Goal: Transaction & Acquisition: Purchase product/service

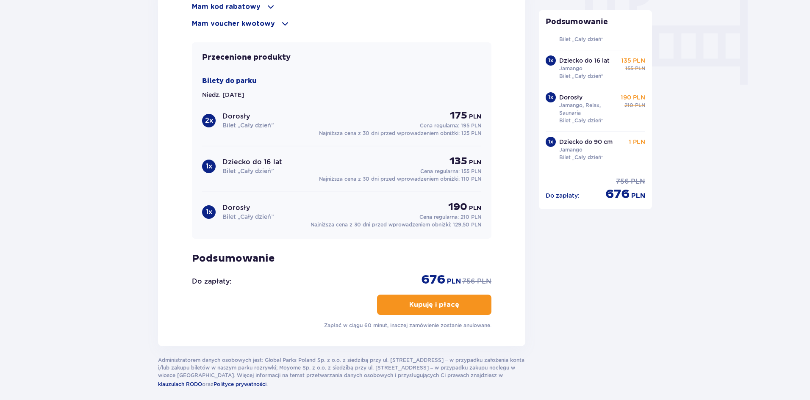
scroll to position [866, 0]
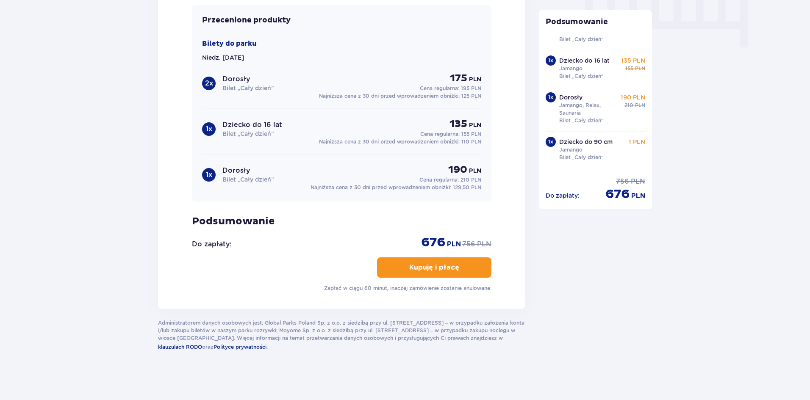
click at [421, 263] on p "Kupuję i płacę" at bounding box center [434, 267] width 50 height 9
click at [477, 269] on button "Kupuję i płacę" at bounding box center [434, 268] width 114 height 20
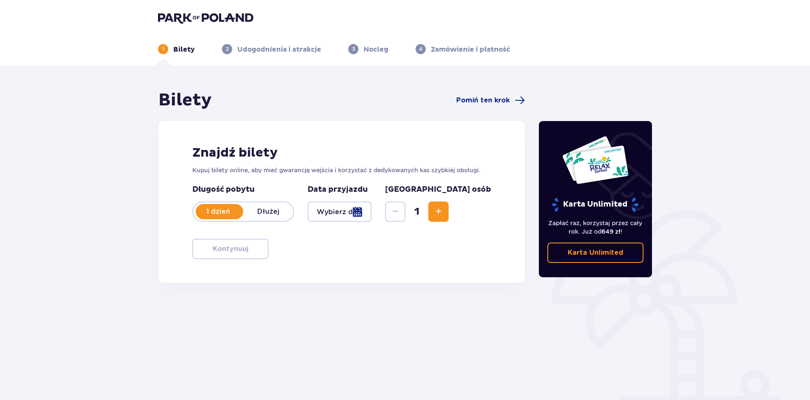
click at [372, 216] on div at bounding box center [340, 212] width 64 height 20
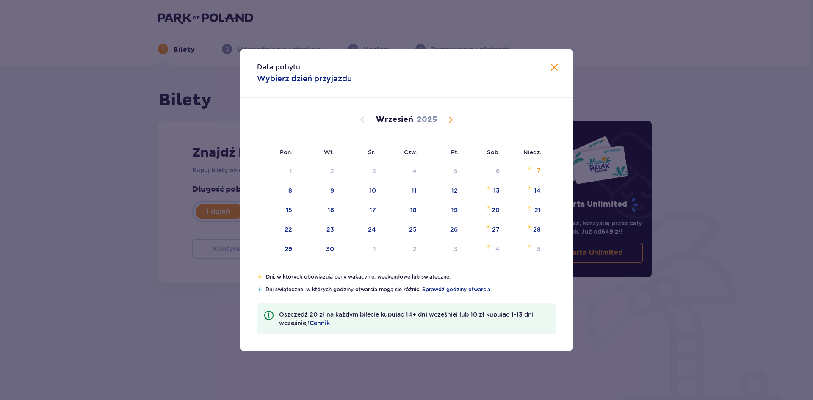
click at [450, 116] on span "Calendar" at bounding box center [451, 120] width 10 height 10
click at [537, 230] on div "26" at bounding box center [537, 229] width 8 height 8
type input "26.10.25"
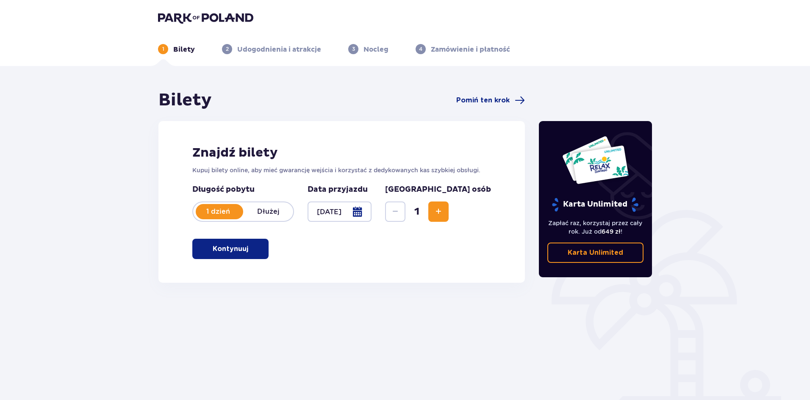
click at [444, 210] on span "Increase" at bounding box center [438, 212] width 10 height 10
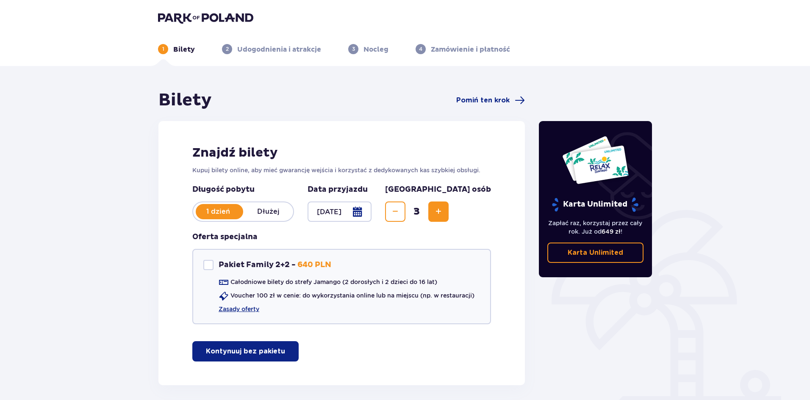
click at [444, 210] on span "Increase" at bounding box center [438, 212] width 10 height 10
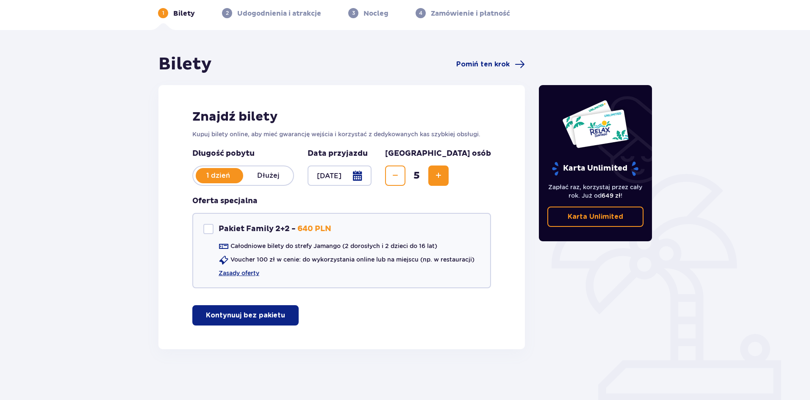
click at [238, 316] on p "Kontynuuj bez pakietu" at bounding box center [245, 315] width 79 height 9
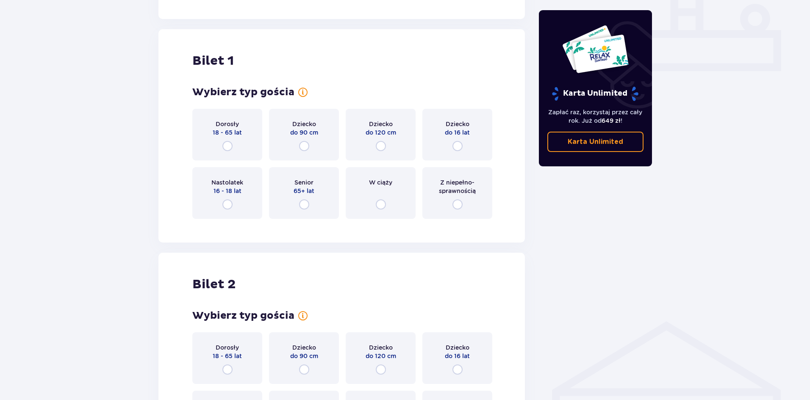
scroll to position [385, 0]
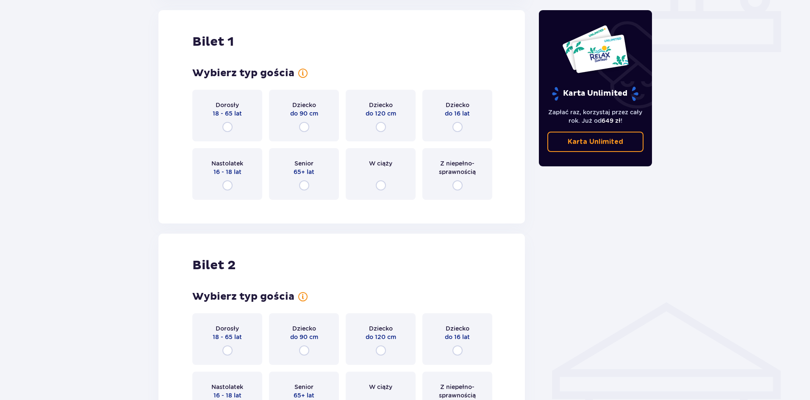
click at [235, 130] on div "Dorosły 18 - 65 lat" at bounding box center [227, 116] width 70 height 52
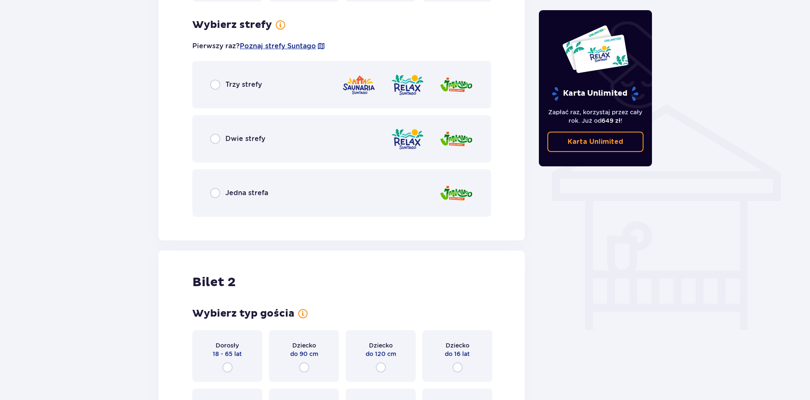
scroll to position [592, 0]
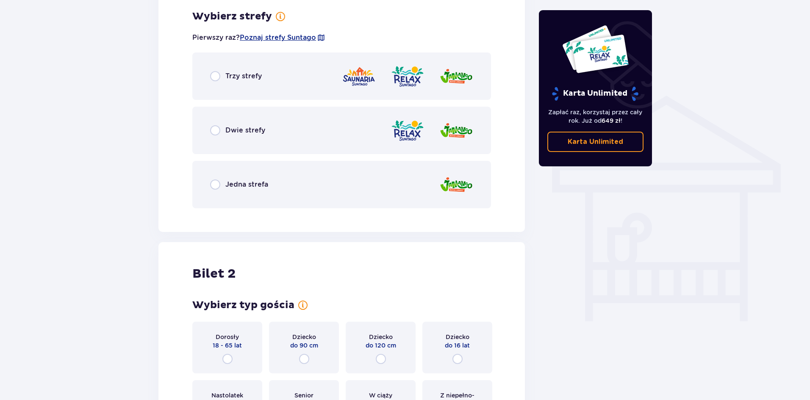
click at [256, 74] on p "Trzy strefy" at bounding box center [243, 76] width 36 height 9
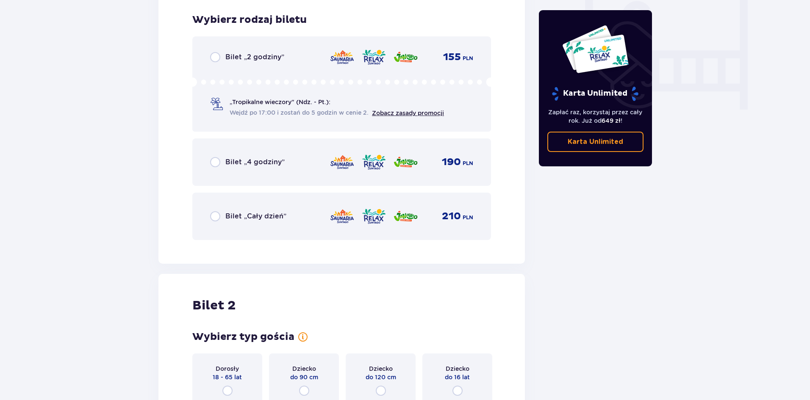
scroll to position [807, 0]
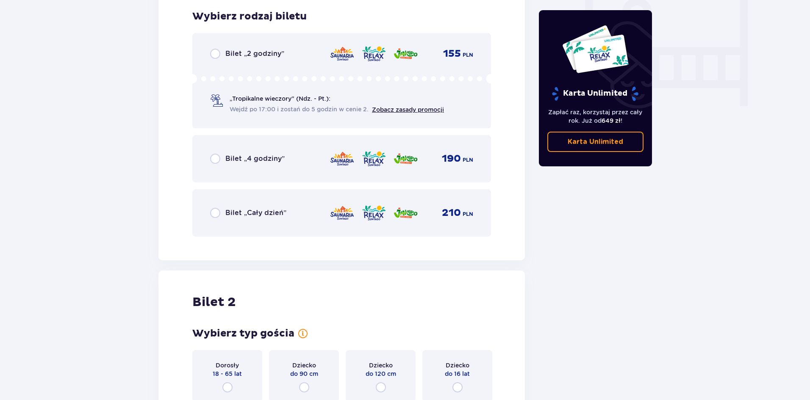
click at [248, 216] on p "Bilet „Cały dzień”" at bounding box center [255, 212] width 61 height 9
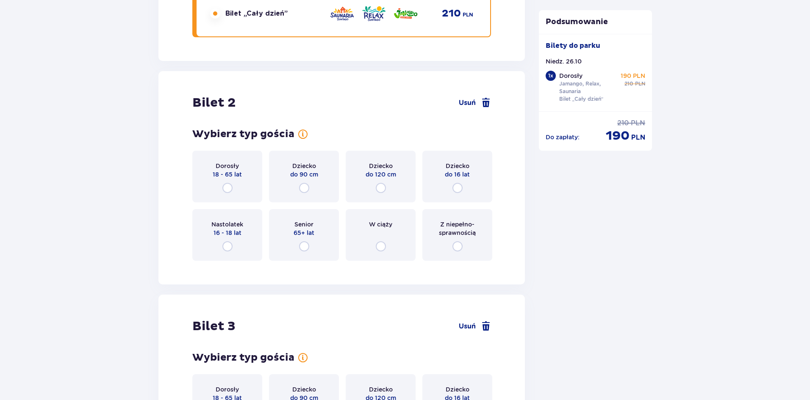
scroll to position [1068, 0]
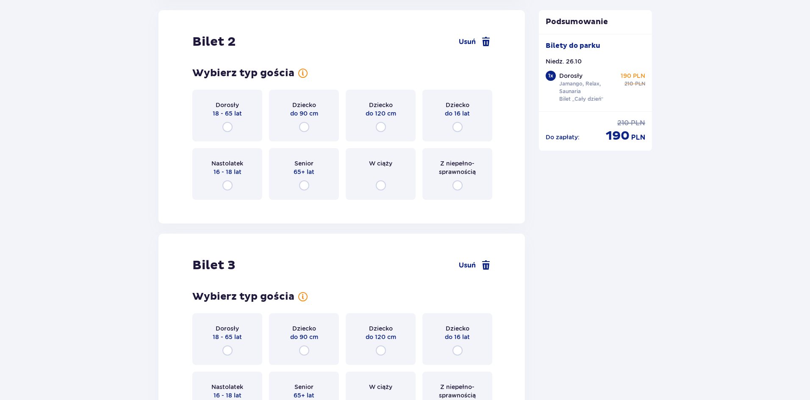
click at [237, 127] on div "Dorosły 18 - 65 lat" at bounding box center [227, 116] width 70 height 52
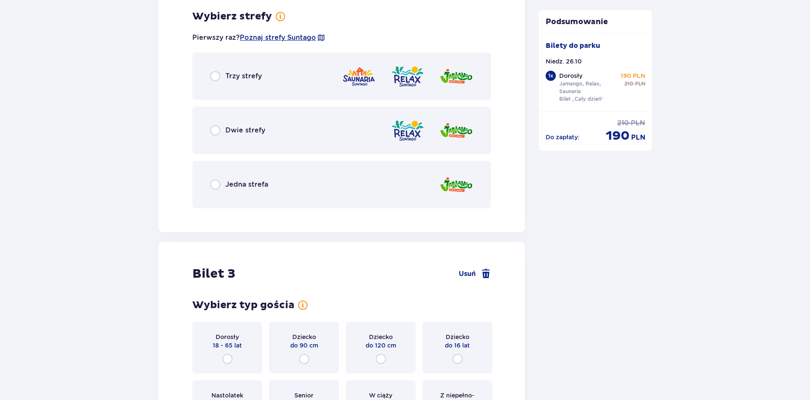
click at [313, 131] on div "Dwie strefy" at bounding box center [341, 130] width 299 height 47
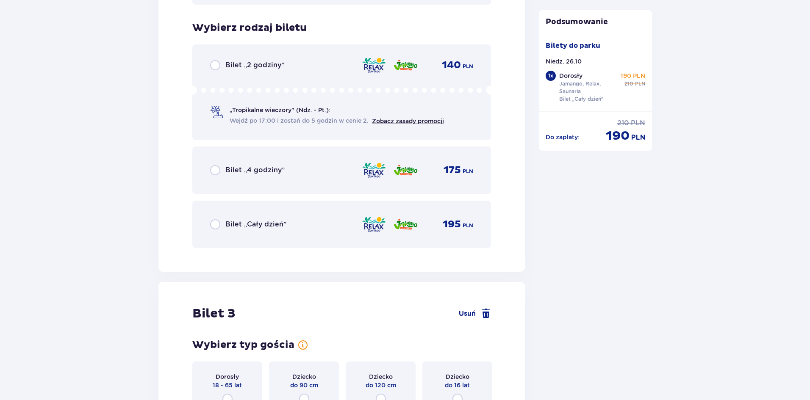
scroll to position [1490, 0]
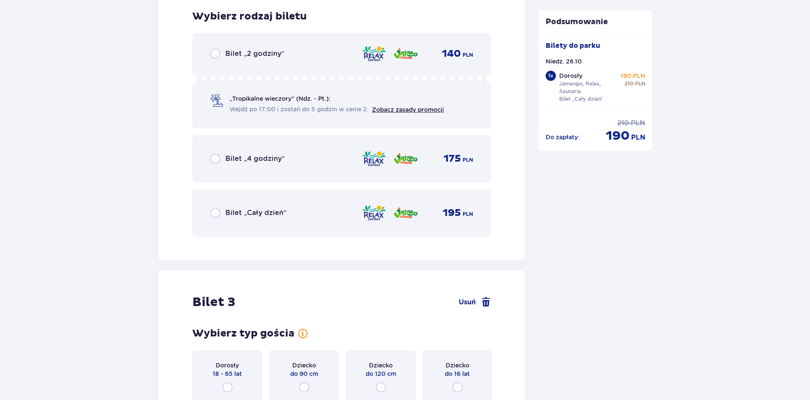
click at [278, 222] on div "Bilet „Cały dzień” 195 PLN" at bounding box center [341, 213] width 263 height 18
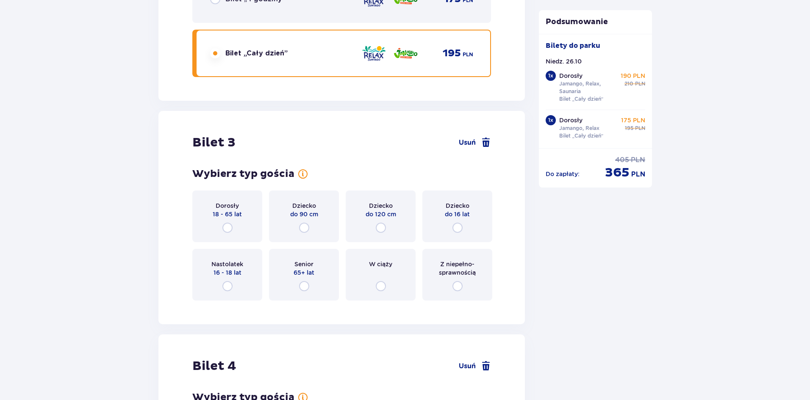
scroll to position [1750, 0]
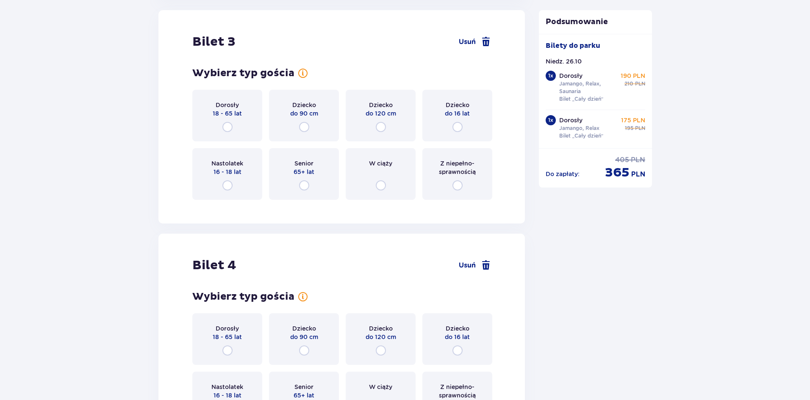
click at [227, 119] on div "Dorosły 18 - 65 lat" at bounding box center [227, 116] width 70 height 52
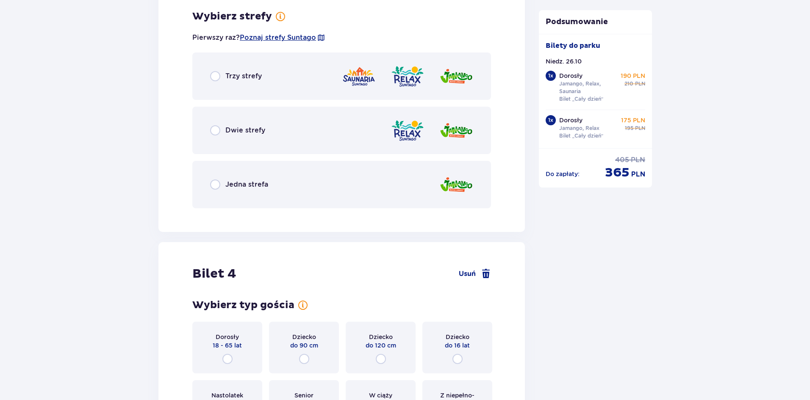
click at [301, 135] on div "Dwie strefy" at bounding box center [341, 130] width 299 height 47
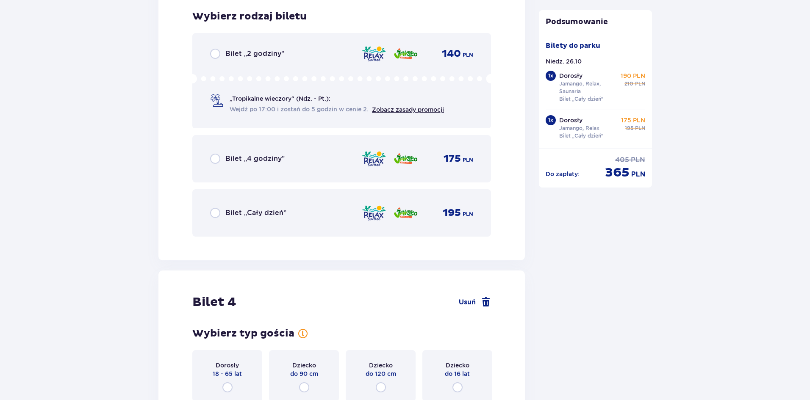
click at [252, 214] on p "Bilet „Cały dzień”" at bounding box center [255, 212] width 61 height 9
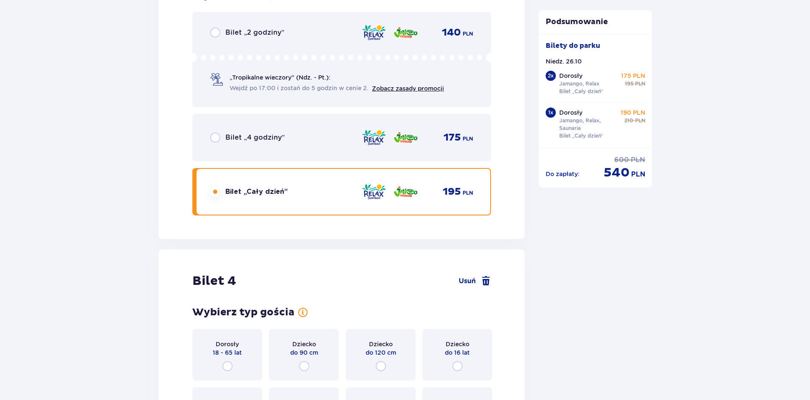
scroll to position [2433, 0]
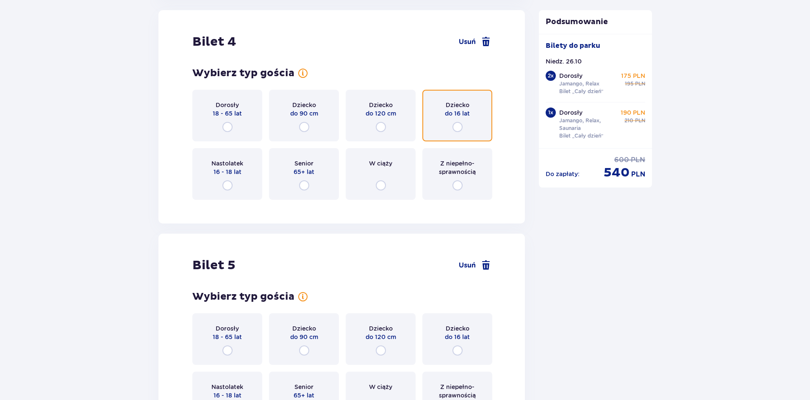
click at [459, 127] on input "radio" at bounding box center [457, 127] width 10 height 10
radio input "true"
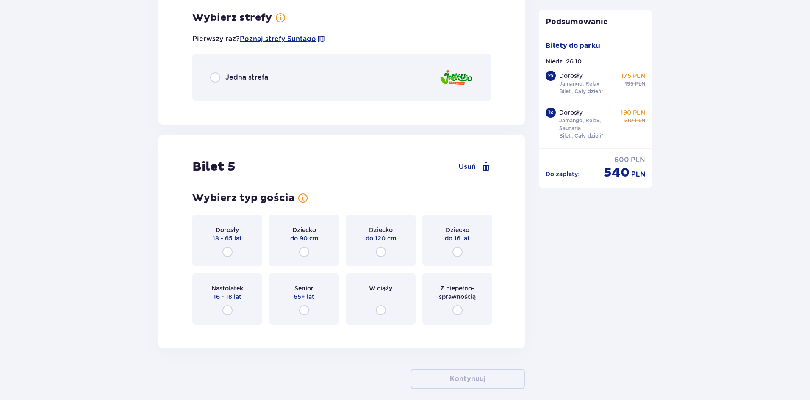
scroll to position [2639, 0]
click at [323, 89] on div "Jedna strefa" at bounding box center [341, 76] width 299 height 47
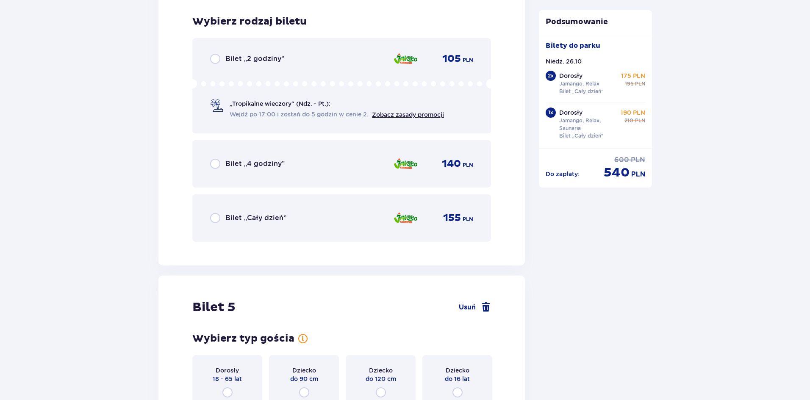
scroll to position [2746, 0]
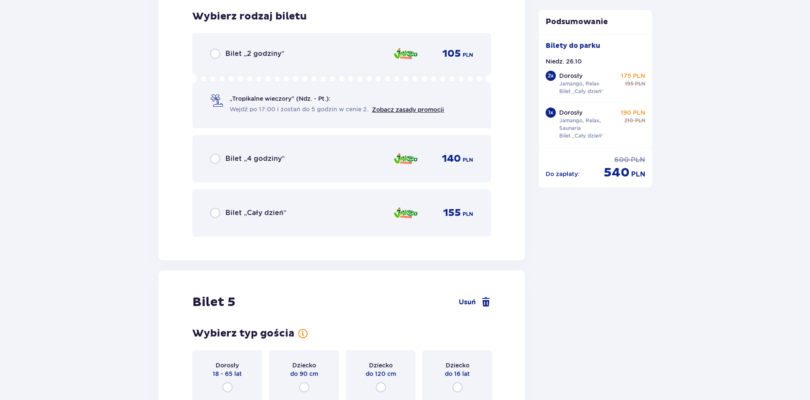
click at [291, 225] on div "Bilet „Cały dzień” 155 PLN" at bounding box center [341, 212] width 299 height 47
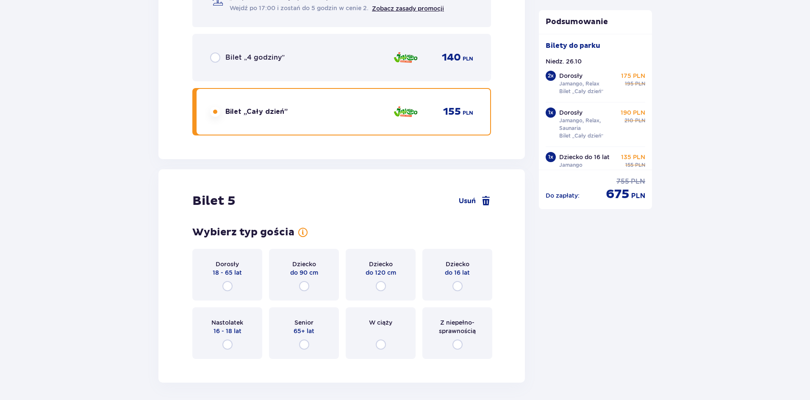
scroll to position [2922, 0]
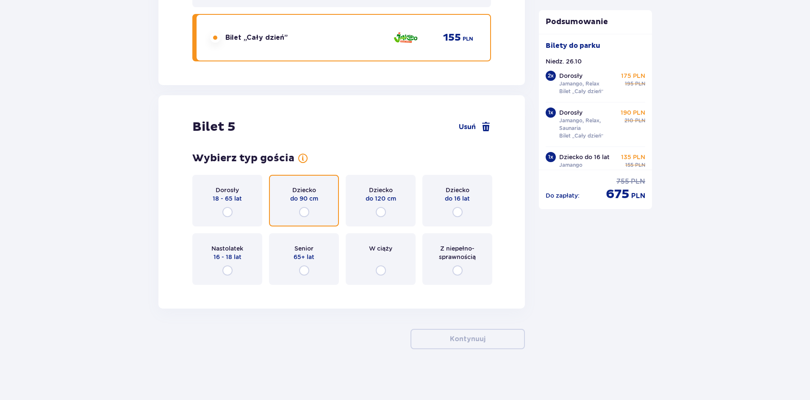
click at [305, 211] on input "radio" at bounding box center [304, 212] width 10 height 10
radio input "true"
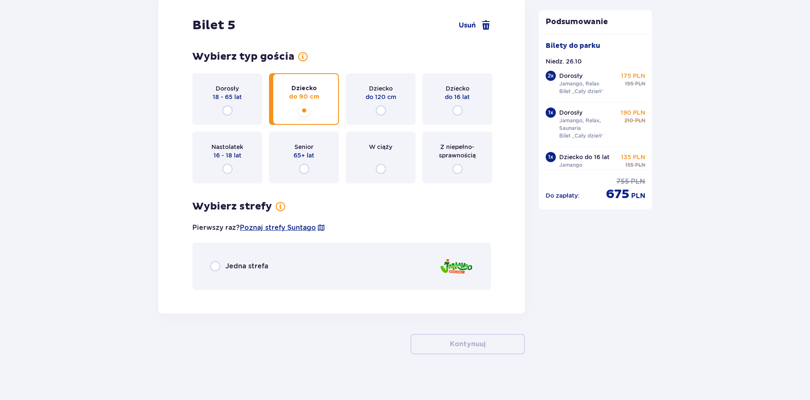
scroll to position [3028, 0]
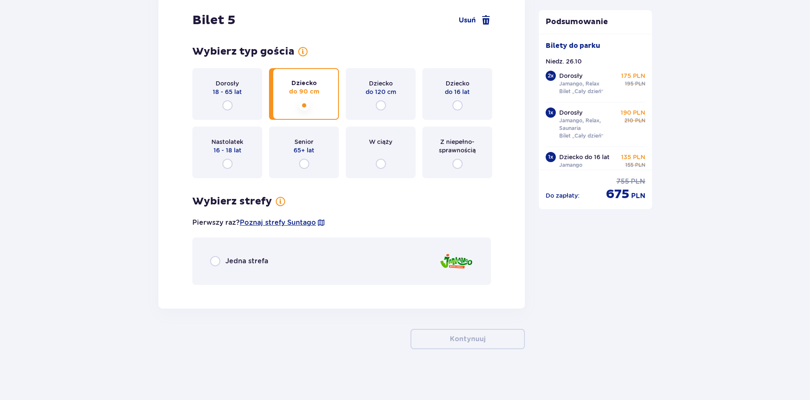
click at [291, 262] on div "Jedna strefa" at bounding box center [341, 261] width 299 height 47
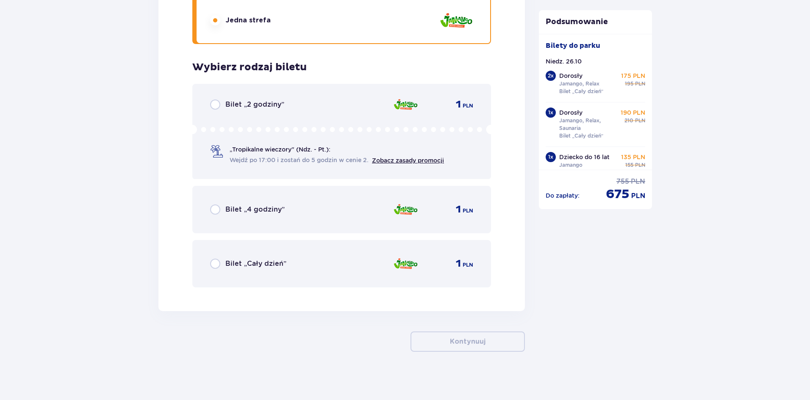
scroll to position [3272, 0]
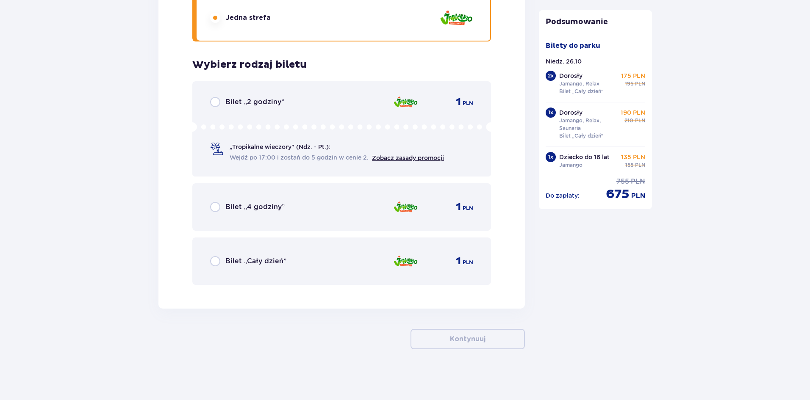
click at [319, 263] on div "Bilet „Cały dzień” 1 PLN" at bounding box center [341, 261] width 263 height 18
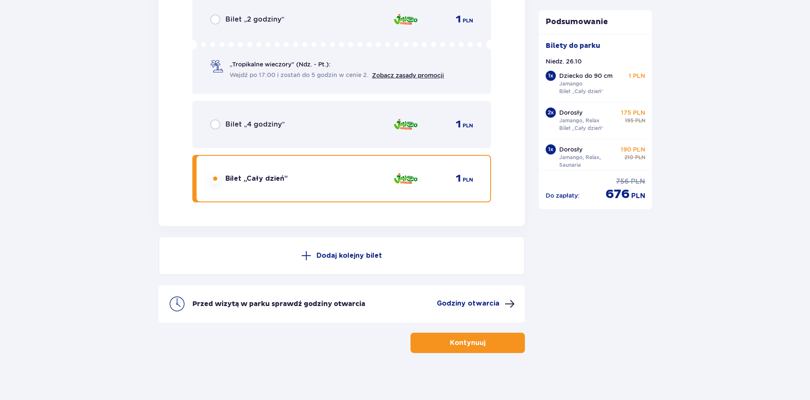
scroll to position [3358, 0]
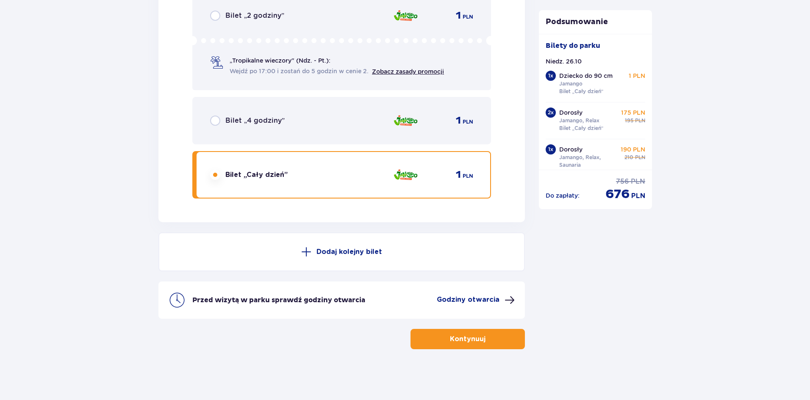
click at [457, 339] on p "Kontynuuj" at bounding box center [468, 339] width 36 height 9
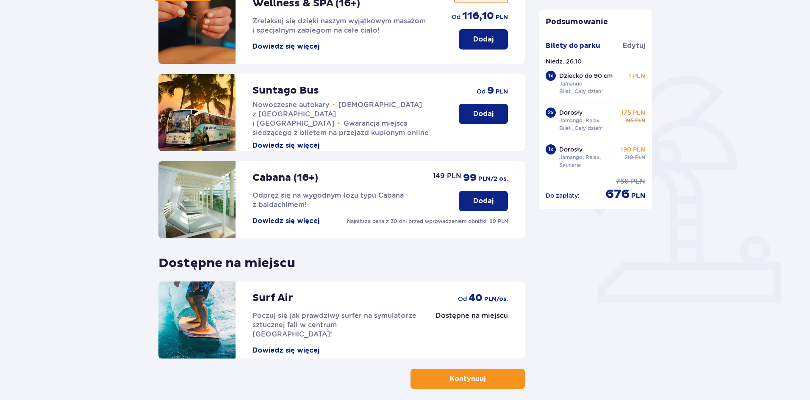
scroll to position [174, 0]
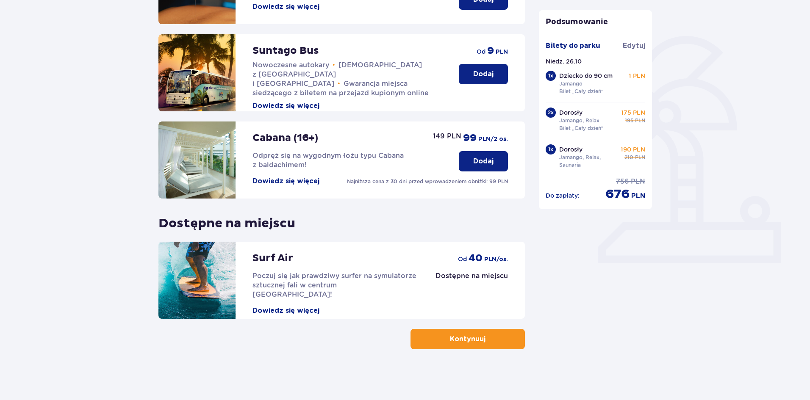
click at [471, 346] on button "Kontynuuj" at bounding box center [467, 339] width 114 height 20
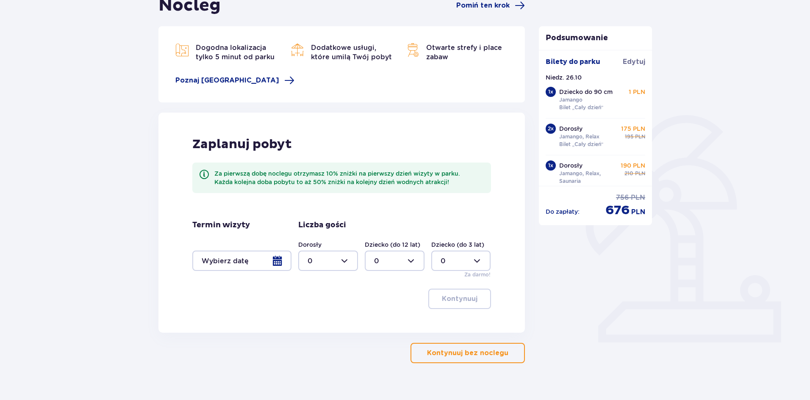
scroll to position [109, 0]
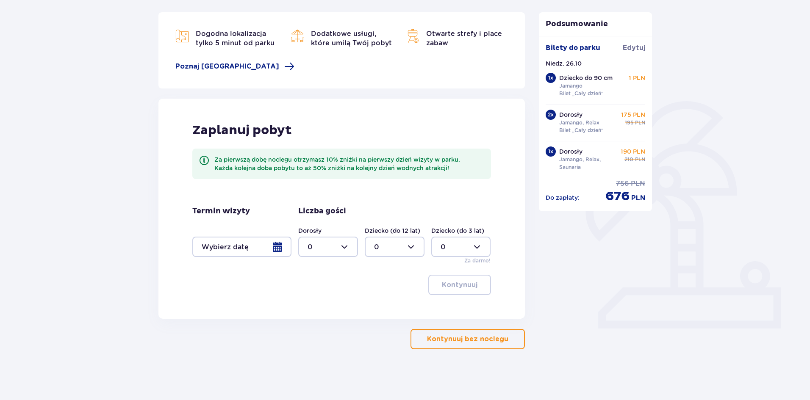
click at [278, 248] on div at bounding box center [241, 247] width 99 height 20
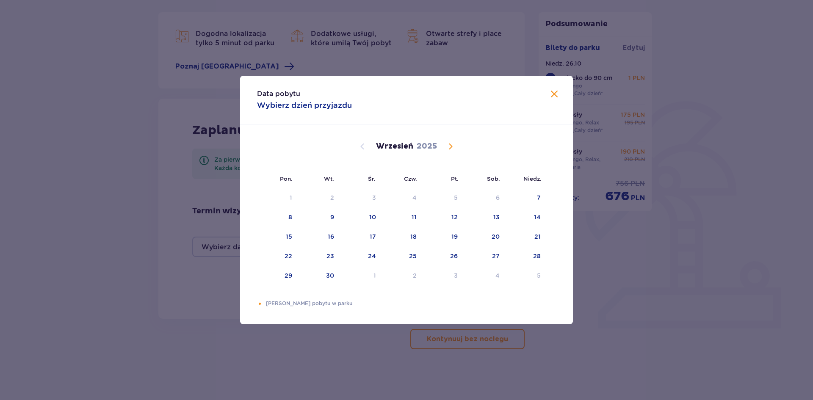
click at [451, 152] on button "Calendar" at bounding box center [451, 146] width 10 height 10
click at [545, 258] on div "26" at bounding box center [526, 256] width 41 height 19
click at [536, 255] on div "26" at bounding box center [537, 256] width 8 height 8
click at [407, 55] on div "Data pobytu Wybierz dzień przyjazdu Pon. Wt. Śr. Czw. Pt. Sob. Niedz. Wrzesień …" at bounding box center [406, 200] width 813 height 400
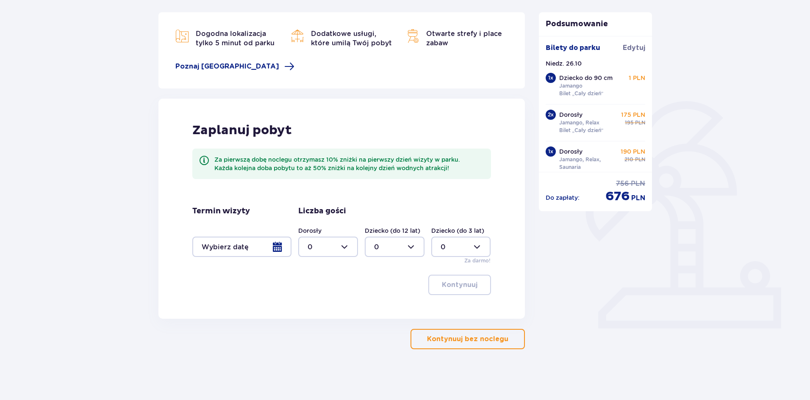
click at [274, 254] on div at bounding box center [241, 247] width 99 height 20
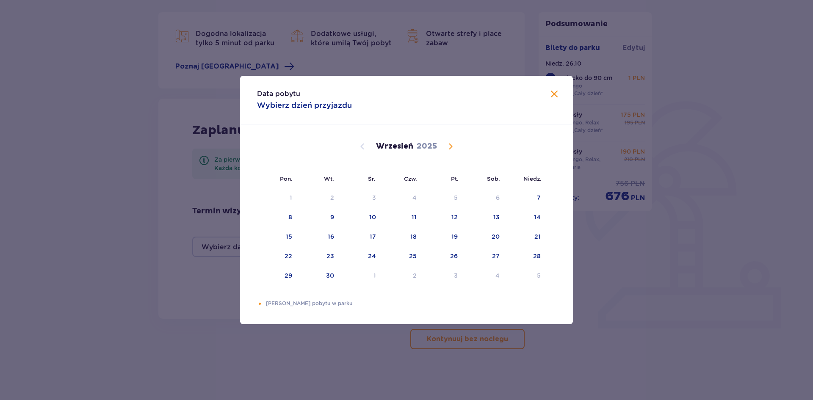
click at [452, 149] on span "Calendar" at bounding box center [451, 146] width 10 height 10
click at [505, 257] on div "25" at bounding box center [485, 256] width 41 height 19
click at [485, 263] on div "25" at bounding box center [485, 256] width 41 height 19
click at [527, 258] on div "26" at bounding box center [526, 256] width 41 height 19
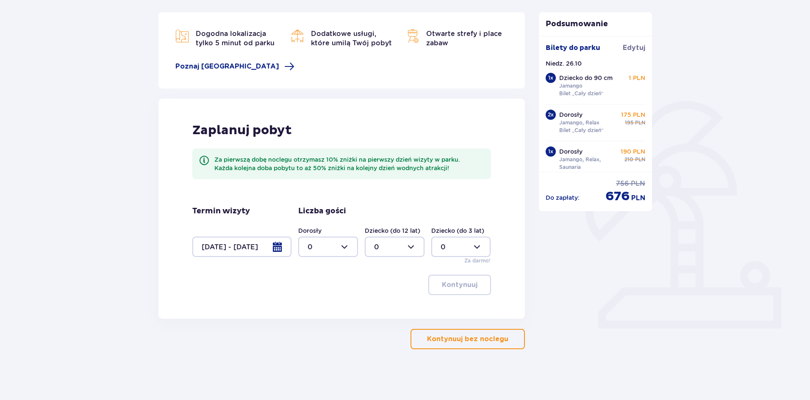
click at [496, 258] on div "Zaplanuj pobyt Za pierwszą dobę noclegu otrzymasz 10% zniżki na pierwszy dzień …" at bounding box center [341, 209] width 366 height 220
click at [281, 247] on div at bounding box center [241, 247] width 99 height 20
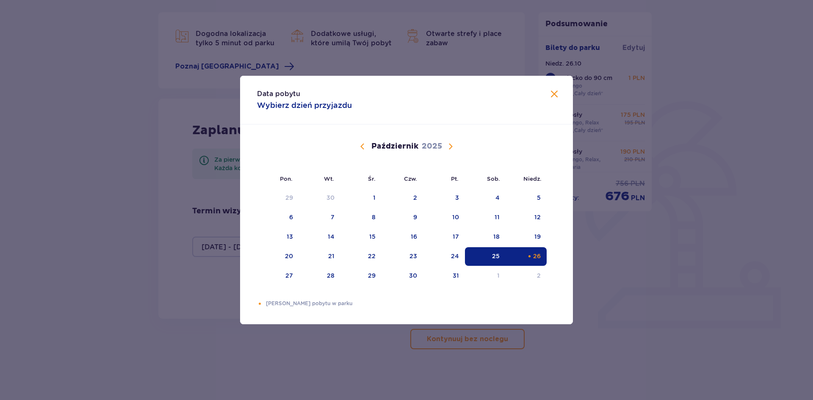
click at [527, 255] on div "Selected as end date. niedziela, 26 października 2025" at bounding box center [530, 257] width 6 height 6
click at [284, 278] on div "27" at bounding box center [278, 276] width 42 height 19
type input "26.10.25 - 27.10.25"
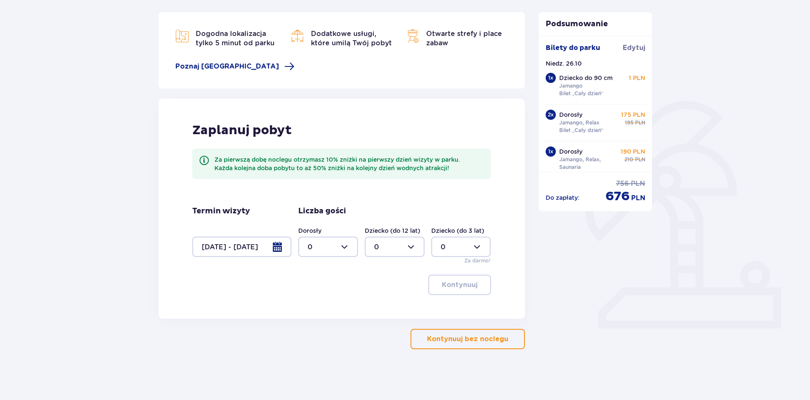
click at [337, 250] on div at bounding box center [328, 247] width 60 height 20
click at [310, 323] on p "5" at bounding box center [310, 322] width 4 height 9
click at [400, 249] on div at bounding box center [395, 247] width 60 height 20
click at [331, 240] on div at bounding box center [328, 247] width 60 height 20
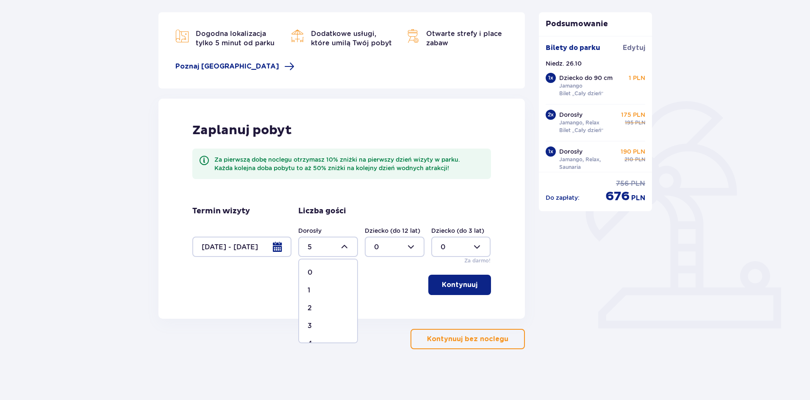
click at [307, 329] on span "3" at bounding box center [328, 326] width 58 height 18
type input "3"
click at [399, 250] on div at bounding box center [395, 247] width 60 height 20
click at [388, 292] on div "1" at bounding box center [394, 290] width 41 height 9
type input "1"
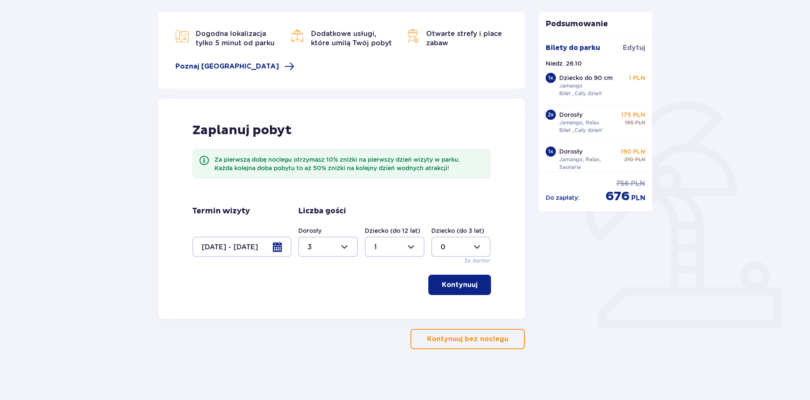
click at [468, 247] on div at bounding box center [461, 247] width 60 height 20
click at [455, 291] on div "1" at bounding box center [461, 290] width 41 height 9
type input "1"
click at [471, 281] on button "Kontynuuj" at bounding box center [459, 285] width 63 height 20
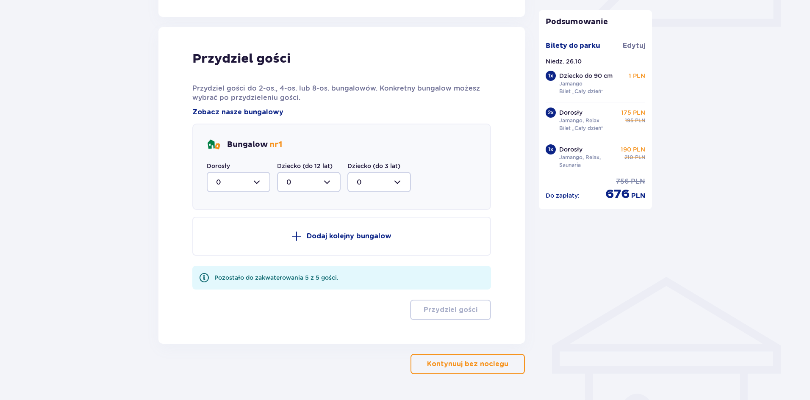
scroll to position [428, 0]
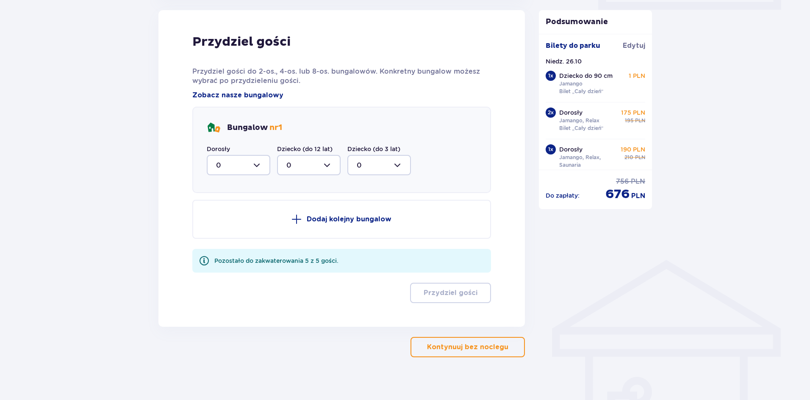
click at [254, 164] on div at bounding box center [239, 165] width 64 height 20
click at [225, 247] on div "3" at bounding box center [238, 244] width 45 height 9
type input "3"
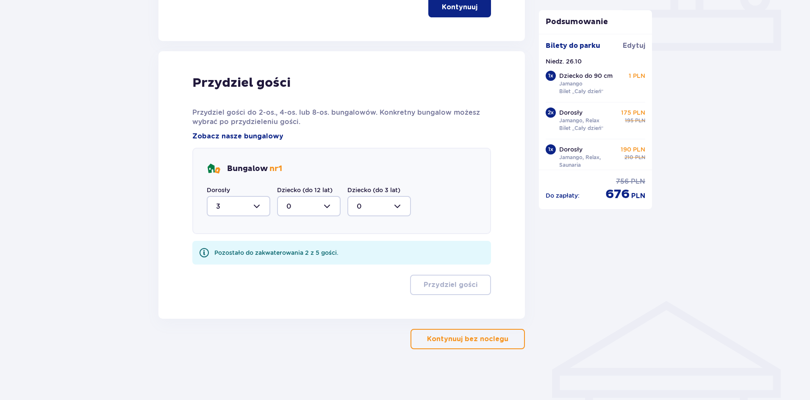
click at [297, 205] on div at bounding box center [309, 206] width 64 height 20
click at [286, 247] on p "1" at bounding box center [287, 249] width 3 height 9
type input "1"
click at [374, 204] on div at bounding box center [379, 206] width 64 height 20
click at [361, 252] on div "1" at bounding box center [379, 249] width 45 height 9
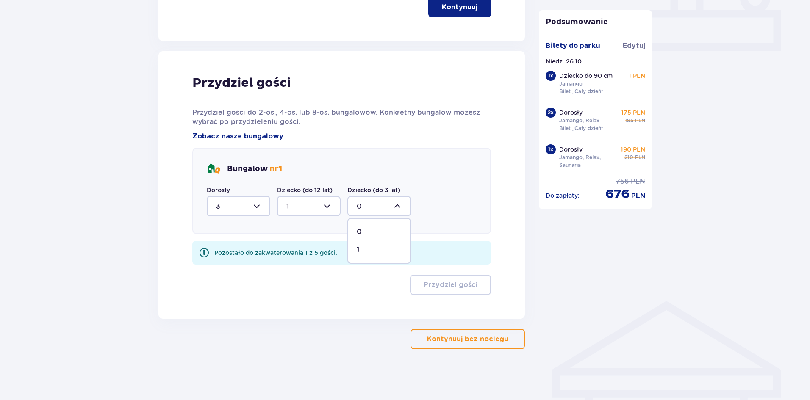
type input "1"
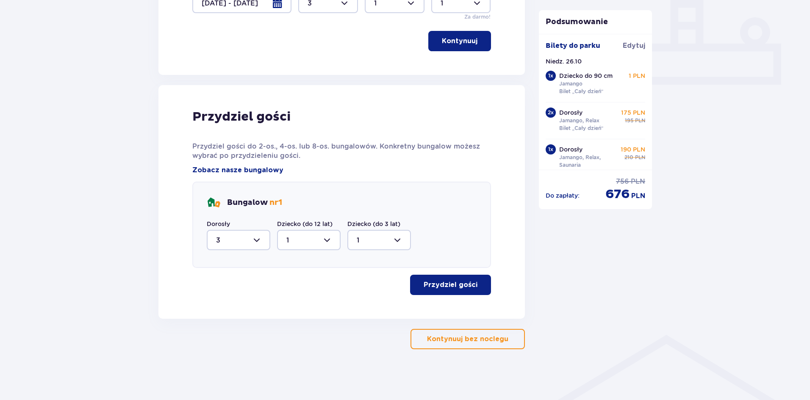
click at [458, 279] on button "Przydziel gości" at bounding box center [450, 285] width 81 height 20
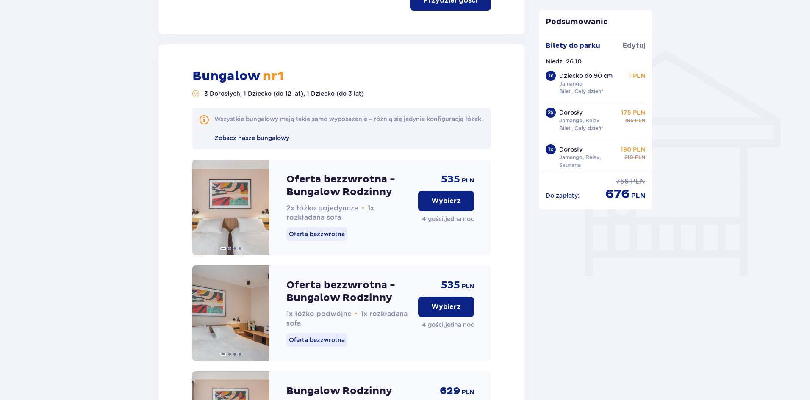
scroll to position [637, 0]
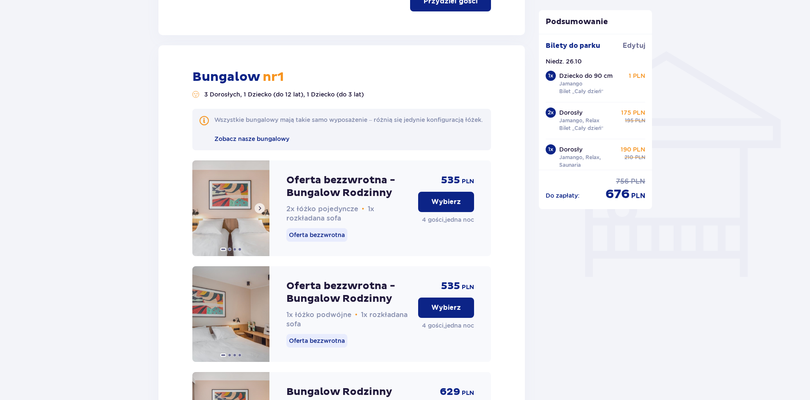
click at [263, 213] on button at bounding box center [260, 208] width 10 height 10
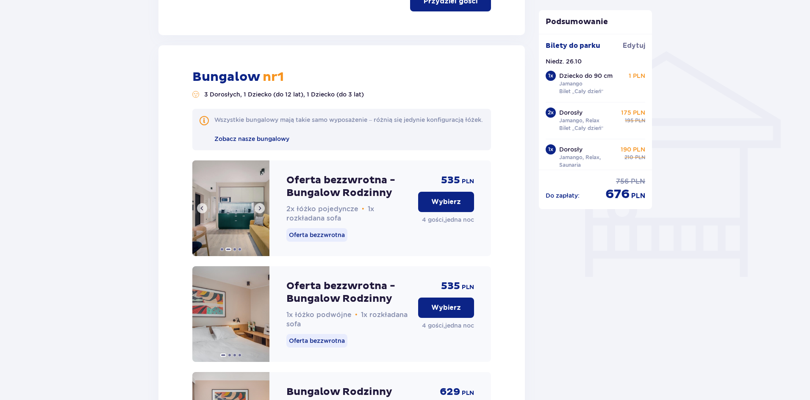
click at [263, 213] on button at bounding box center [260, 208] width 10 height 10
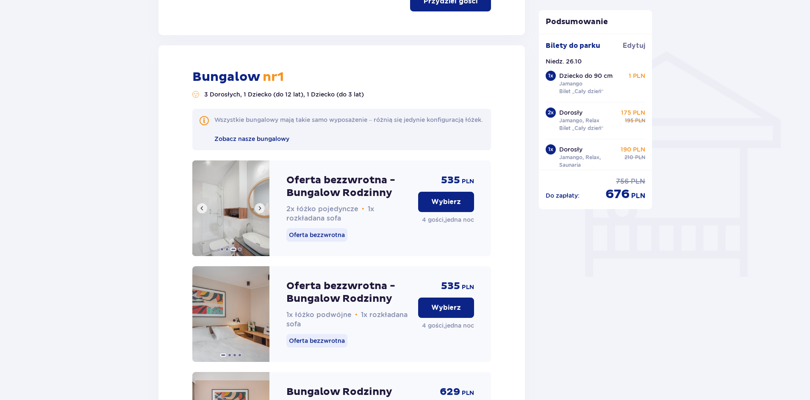
click at [263, 213] on button at bounding box center [260, 208] width 10 height 10
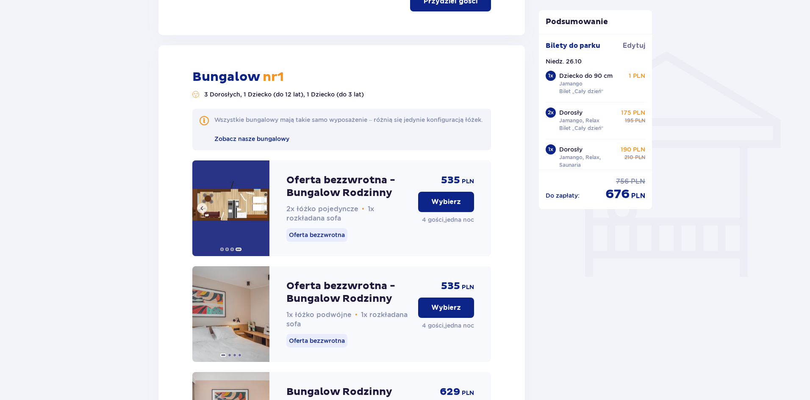
click at [263, 216] on img at bounding box center [230, 209] width 77 height 96
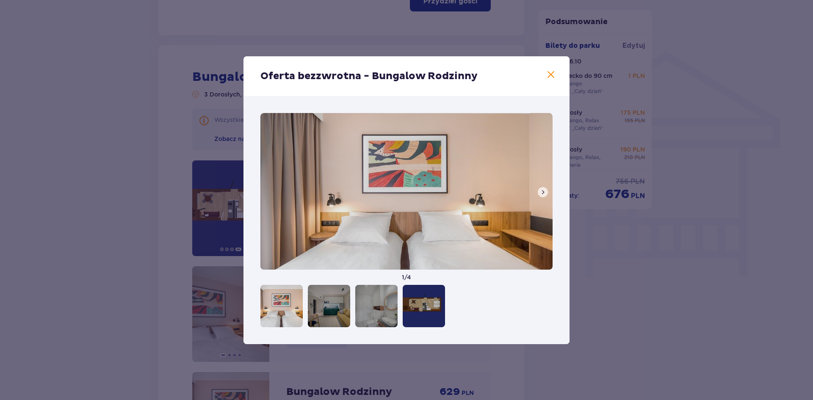
click at [554, 74] on span at bounding box center [551, 75] width 10 height 10
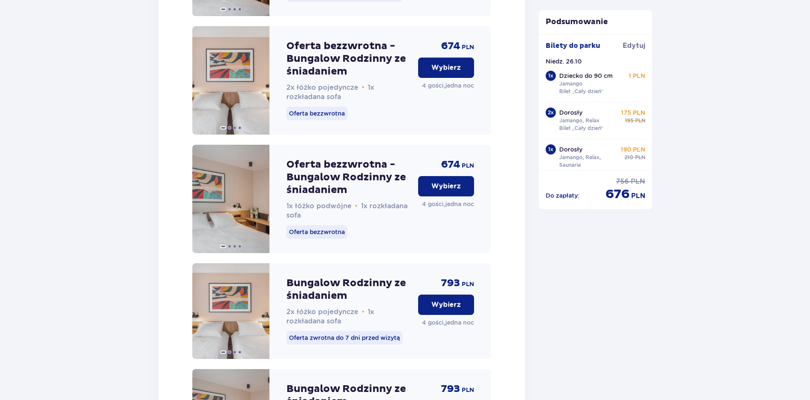
scroll to position [1364, 0]
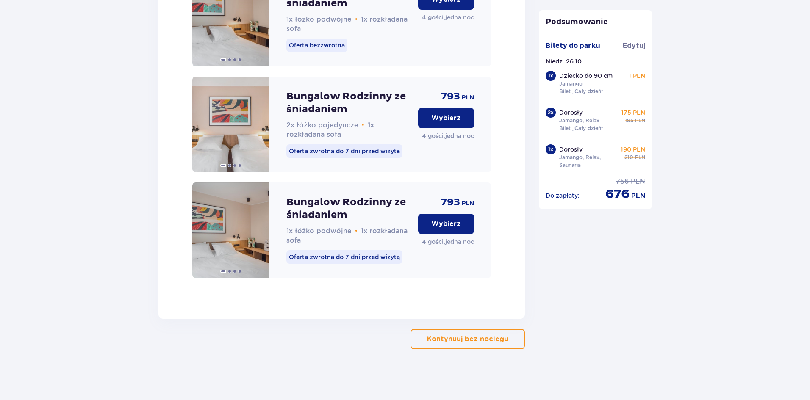
click at [466, 345] on button "Kontynuuj bez noclegu" at bounding box center [467, 339] width 114 height 20
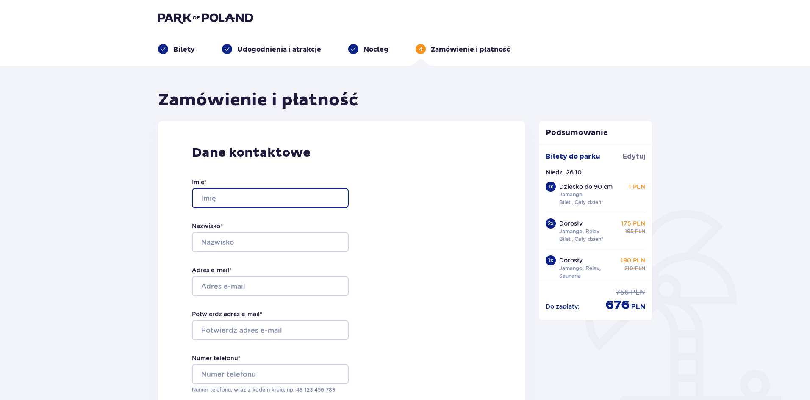
click at [225, 206] on input "Imię *" at bounding box center [270, 198] width 157 height 20
type input "Oleksandr"
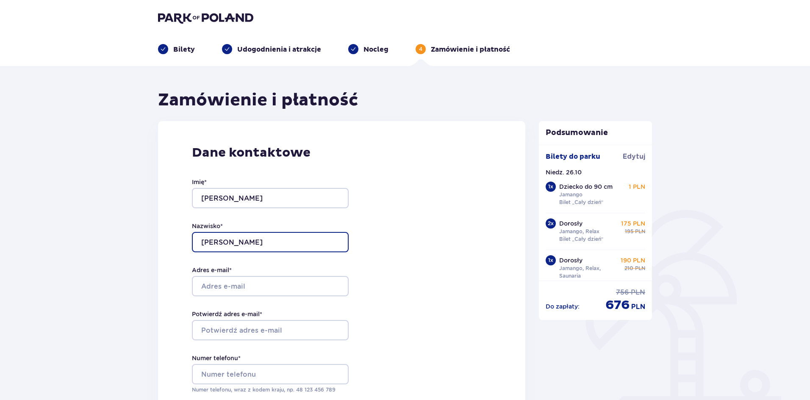
type input "Lukovenko"
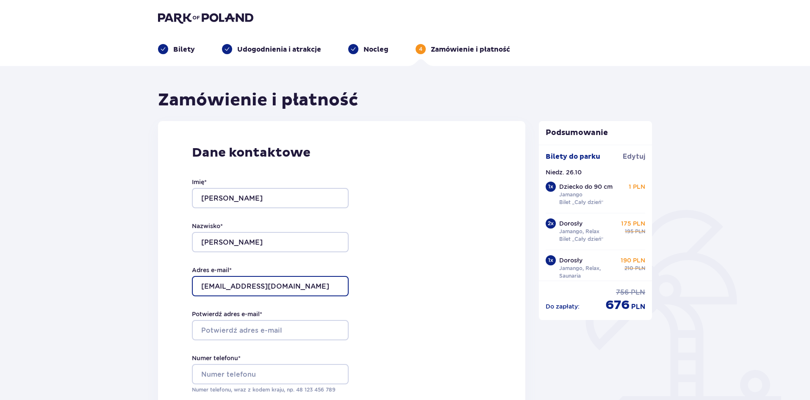
type input "win@win-media.tech"
drag, startPoint x: 298, startPoint y: 293, endPoint x: 177, endPoint y: 288, distance: 120.4
click at [177, 288] on div "Dane kontaktowe Imię * Oleksandr Nazwisko * Lukovenko Adres e-mail * win@win-me…" at bounding box center [341, 299] width 367 height 356
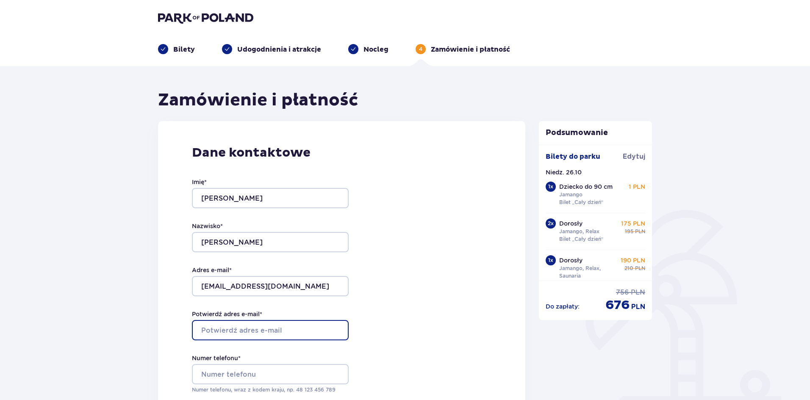
click at [213, 340] on input "Potwierdź adres e-mail *" at bounding box center [270, 330] width 157 height 20
paste input "win@win-media.tech"
type input "win@win-media.tech"
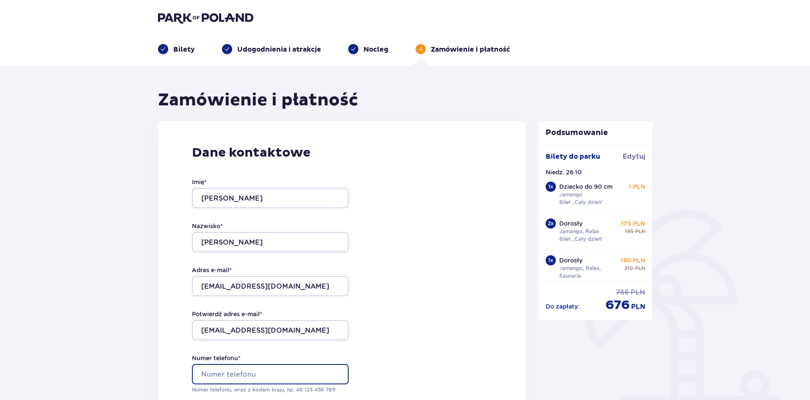
click at [243, 379] on input "Numer telefonu *" at bounding box center [270, 374] width 157 height 20
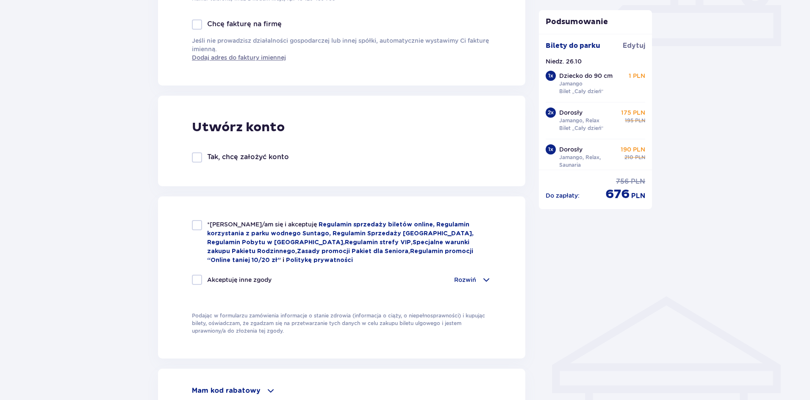
scroll to position [395, 0]
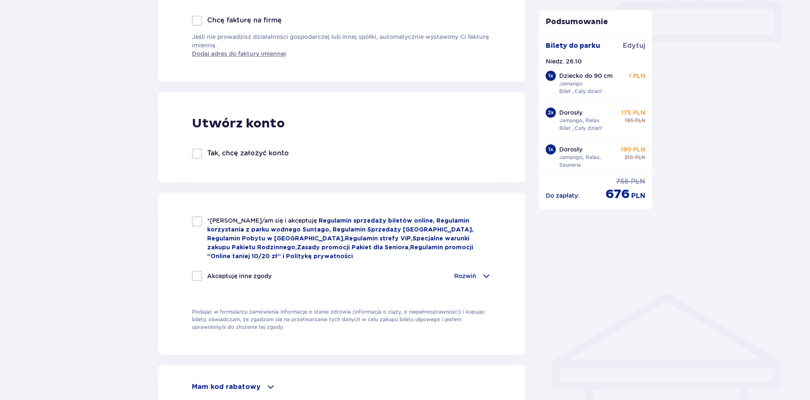
type input "48739046068"
click at [187, 225] on div "*Zapoznałem/am się i akceptuję Regulamin sprzedaży biletów online, Regulamin ko…" at bounding box center [341, 274] width 367 height 162
click at [196, 225] on div at bounding box center [197, 221] width 10 height 10
checkbox input "true"
click at [199, 277] on div at bounding box center [197, 276] width 10 height 10
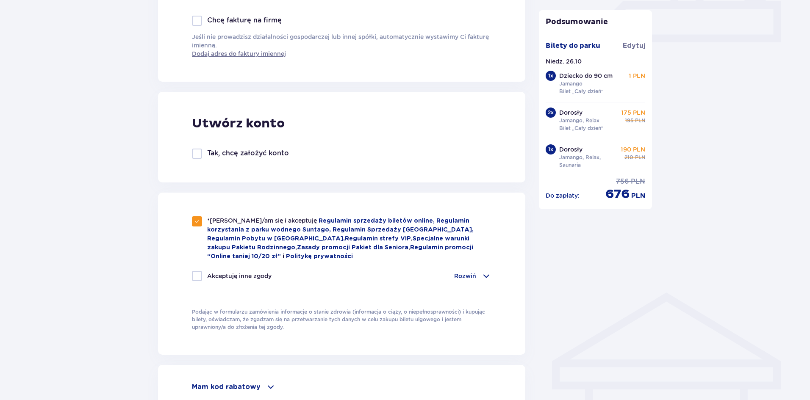
checkbox input "true"
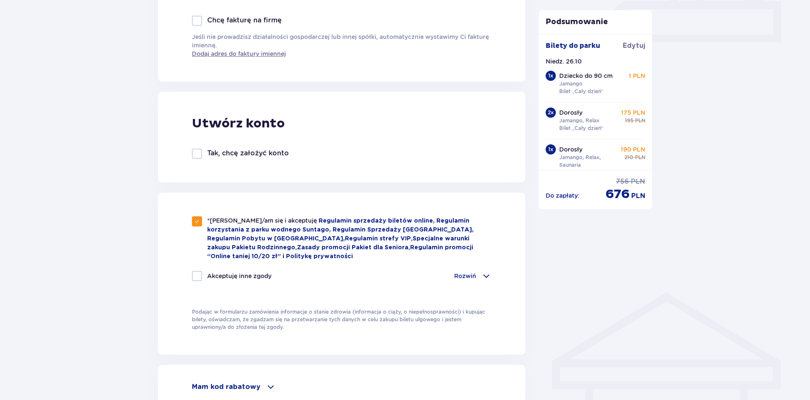
checkbox input "true"
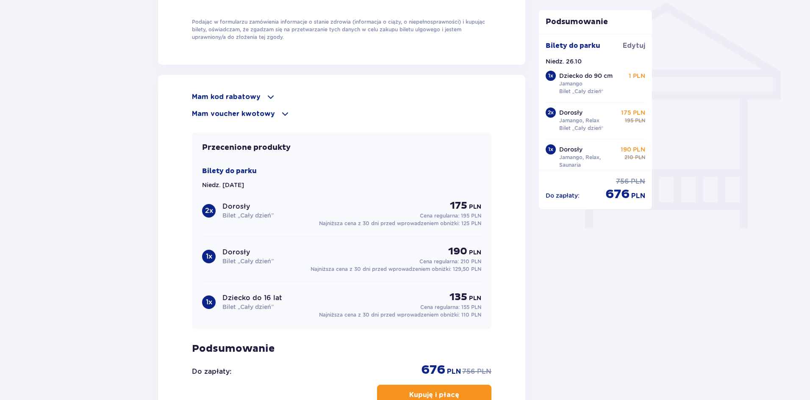
scroll to position [813, 0]
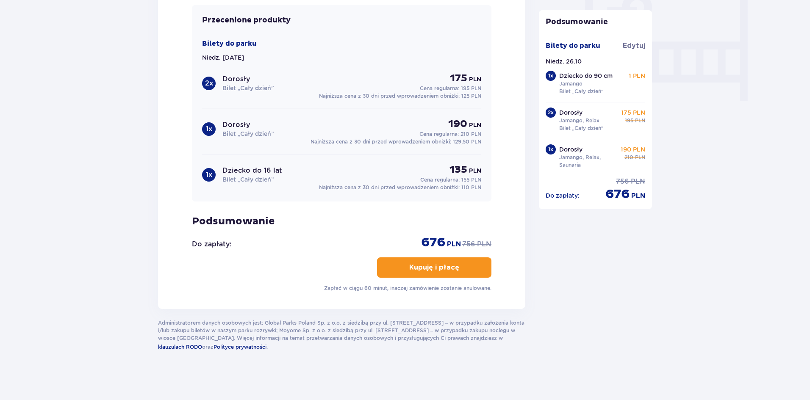
click at [447, 269] on p "Kupuję i płacę" at bounding box center [434, 267] width 50 height 9
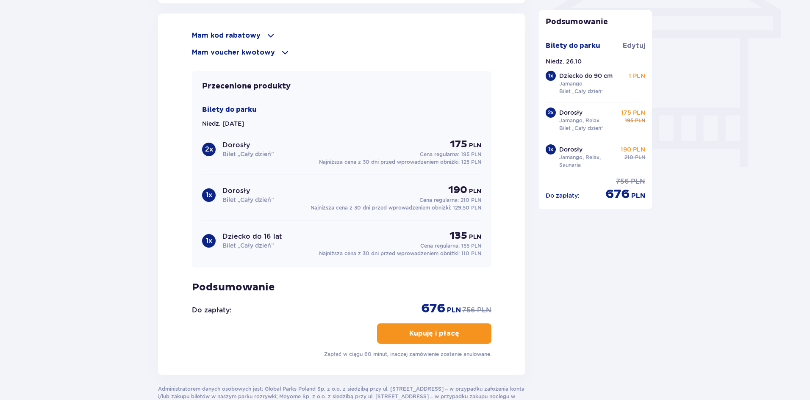
scroll to position [745, 0]
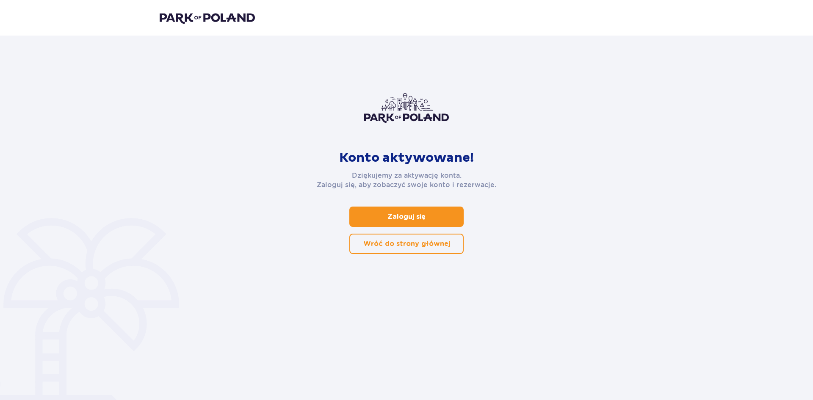
click at [423, 219] on span at bounding box center [427, 217] width 10 height 10
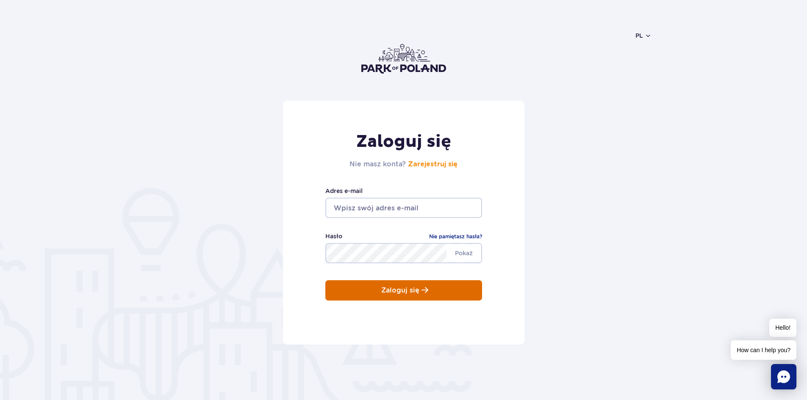
type input "48739046068"
click at [402, 297] on button "Zaloguj się" at bounding box center [403, 290] width 157 height 20
